Goal: Navigation & Orientation: Find specific page/section

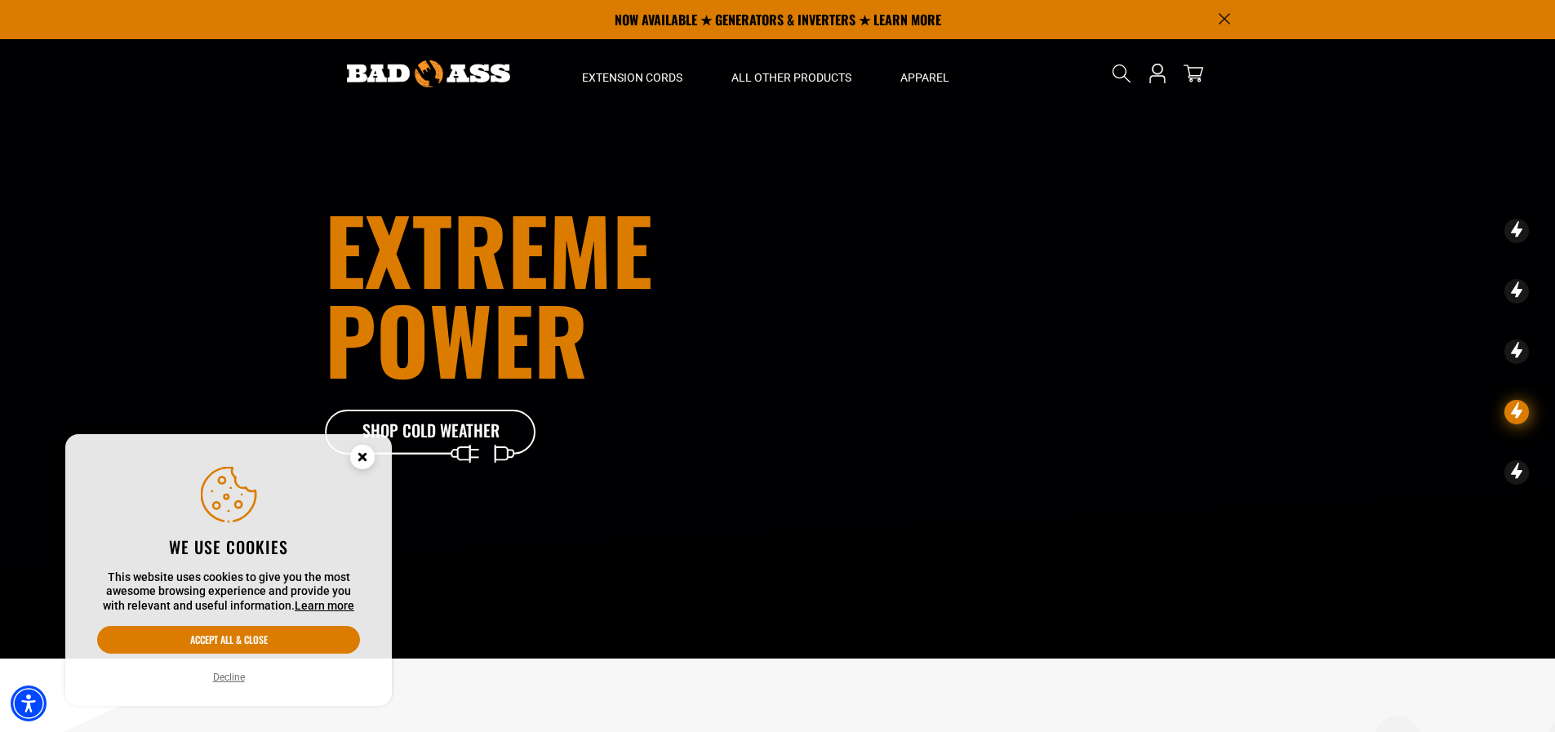
click at [359, 459] on icon "Close this option" at bounding box center [362, 457] width 6 height 6
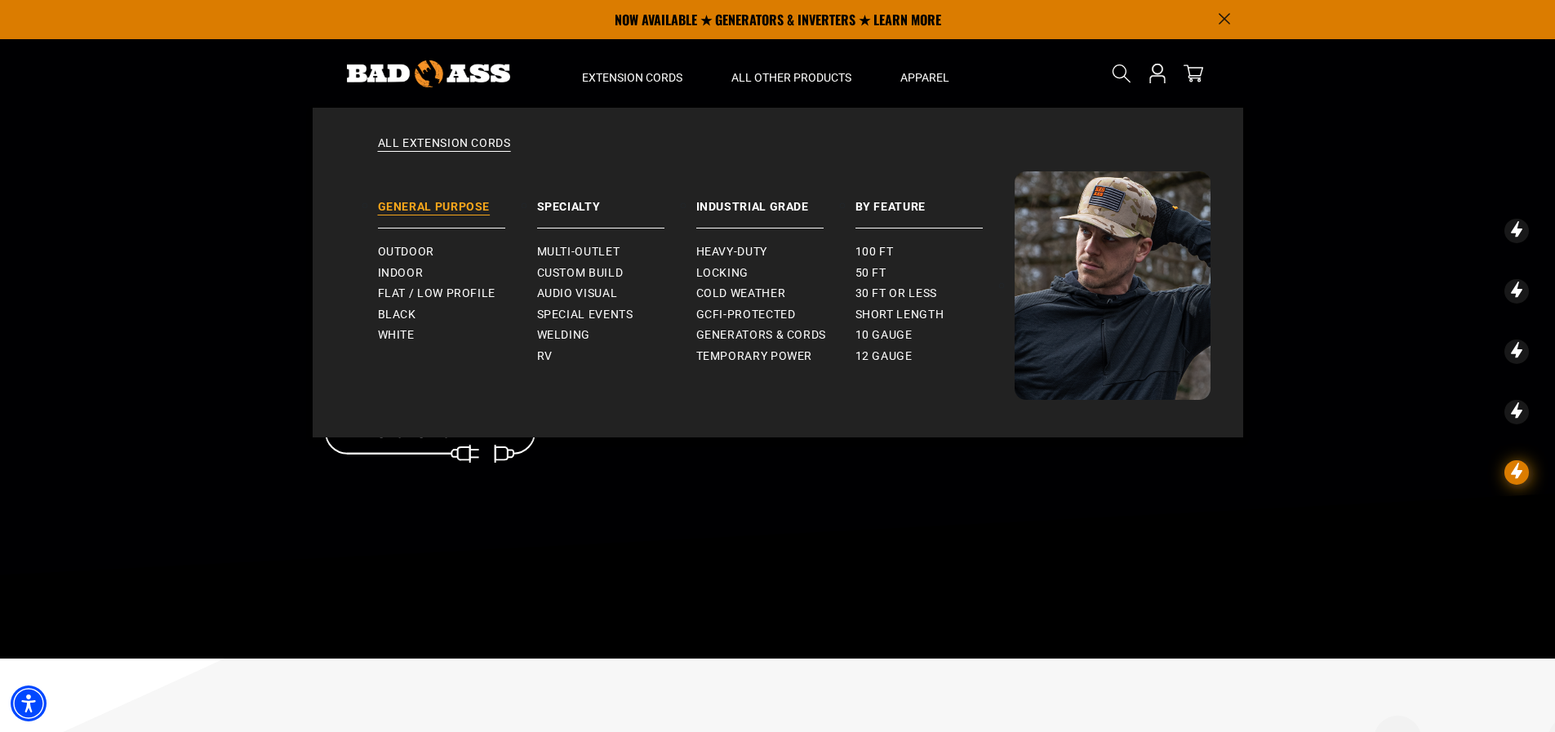
click at [428, 197] on link "General Purpose" at bounding box center [457, 199] width 159 height 57
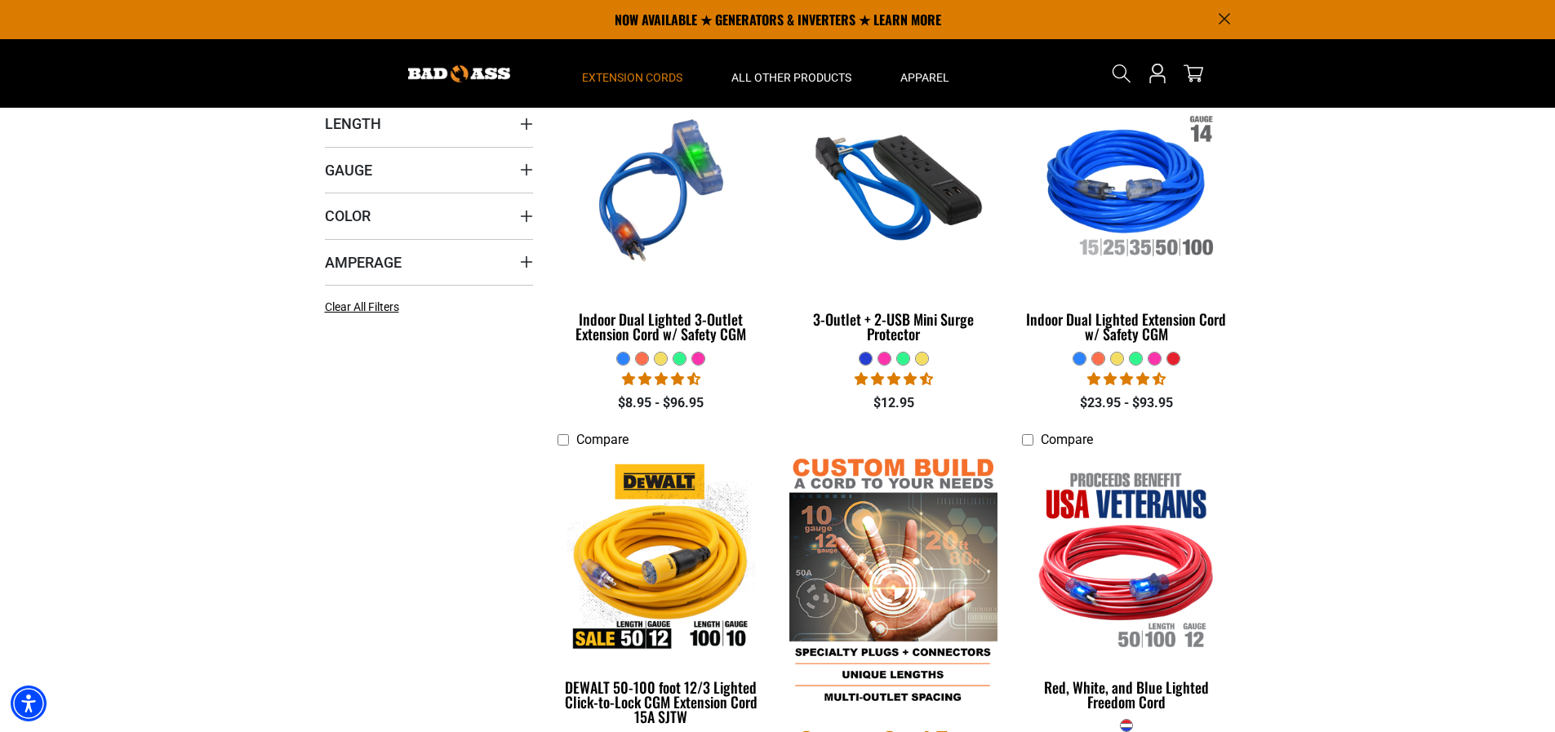
scroll to position [163, 0]
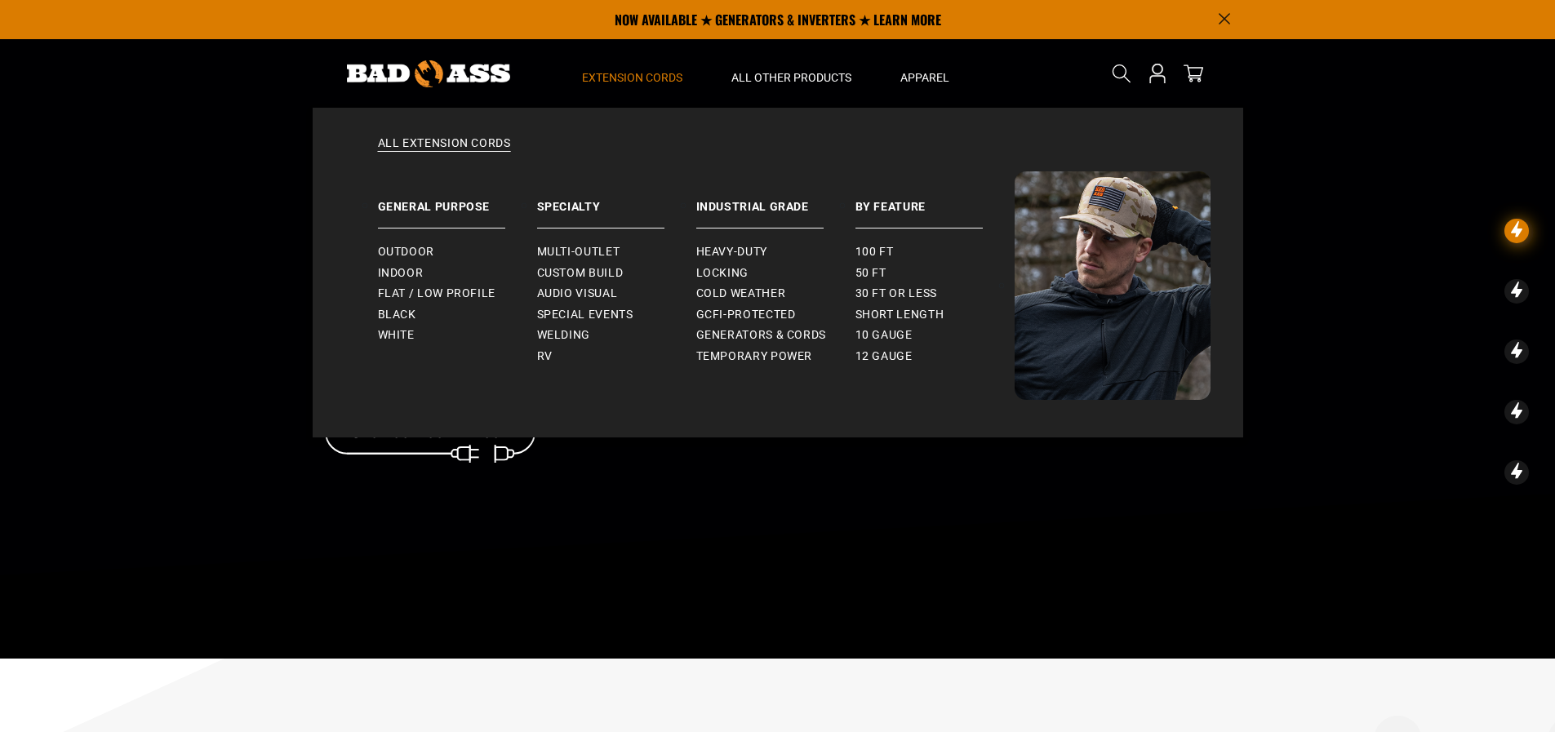
click at [602, 84] on span "Extension Cords" at bounding box center [632, 77] width 100 height 15
click at [445, 285] on link "Flat / Low Profile" at bounding box center [457, 293] width 159 height 21
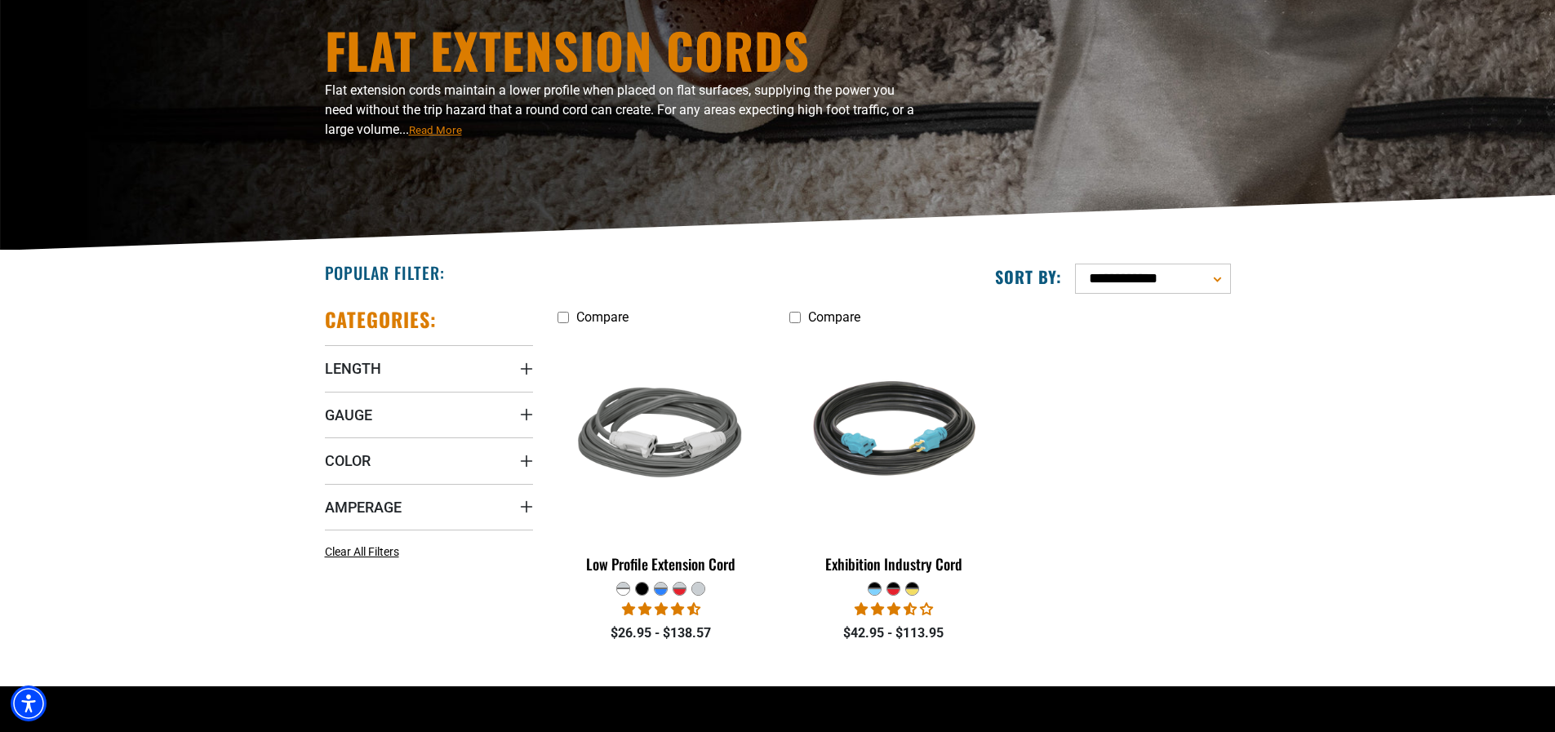
scroll to position [163, 0]
